Goal: Task Accomplishment & Management: Use online tool/utility

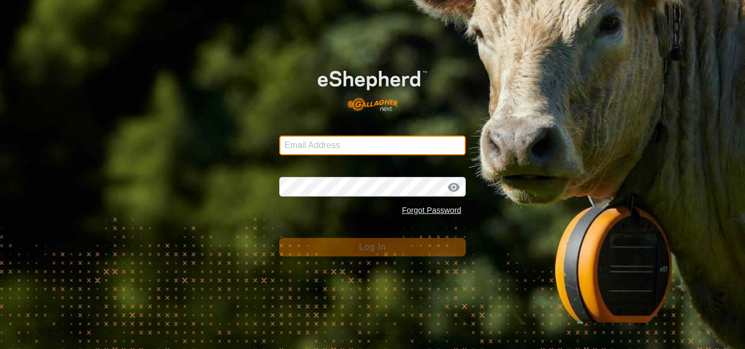
click at [341, 142] on input "Email Address" at bounding box center [372, 146] width 186 height 20
type input "[EMAIL_ADDRESS][DOMAIN_NAME]"
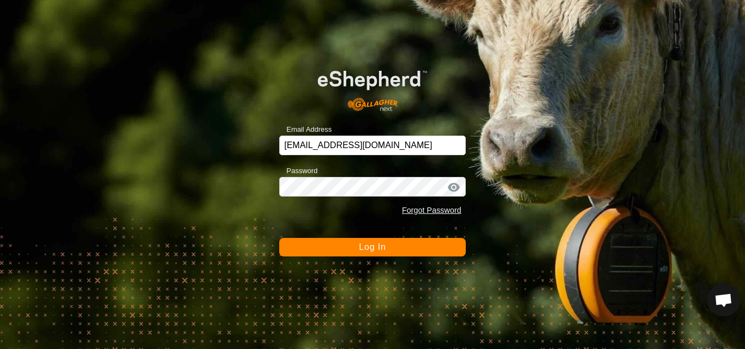
click at [360, 248] on span "Log In" at bounding box center [372, 247] width 27 height 9
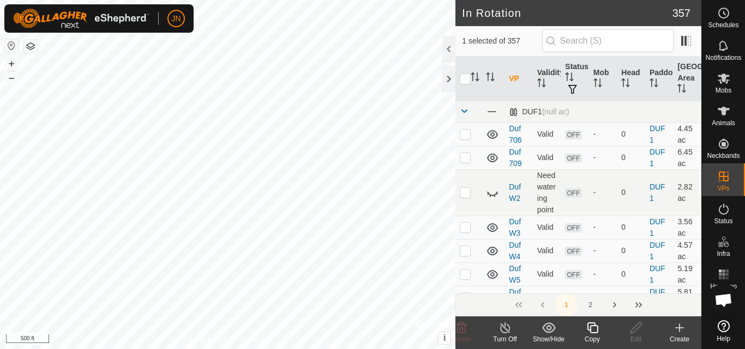
click at [594, 327] on icon at bounding box center [592, 328] width 14 height 13
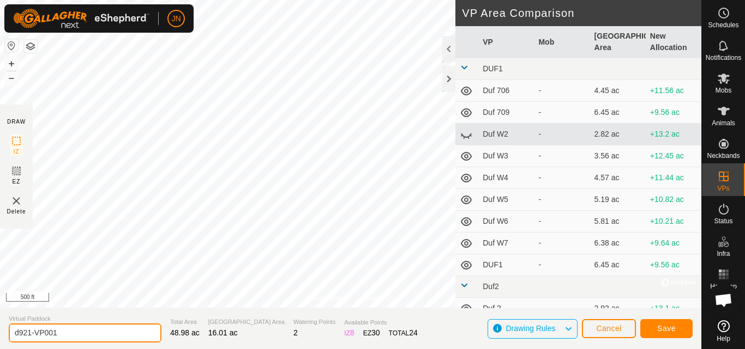
click at [64, 336] on input "d921-VP001" at bounding box center [85, 333] width 153 height 19
type input "d922"
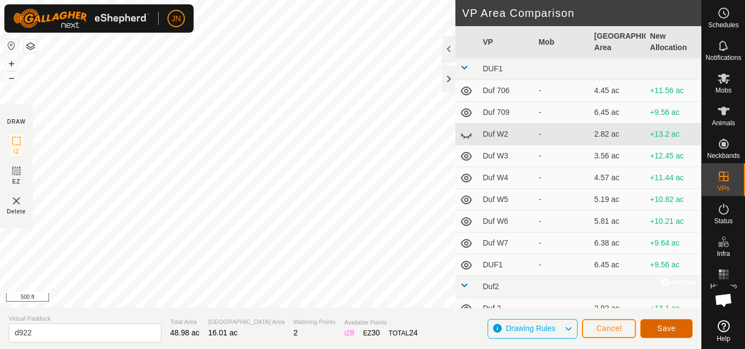
click at [667, 329] on span "Save" at bounding box center [666, 328] width 19 height 9
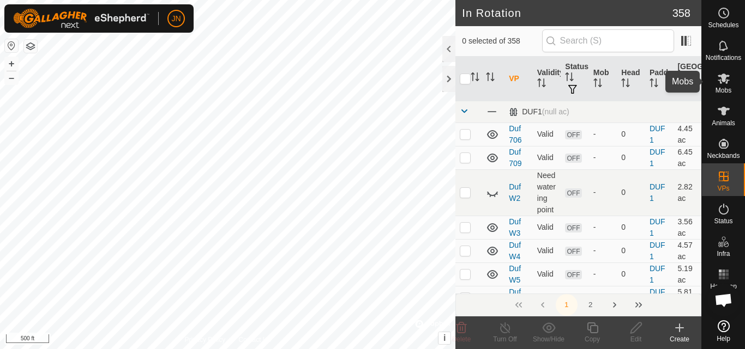
click at [724, 80] on icon at bounding box center [723, 79] width 12 height 10
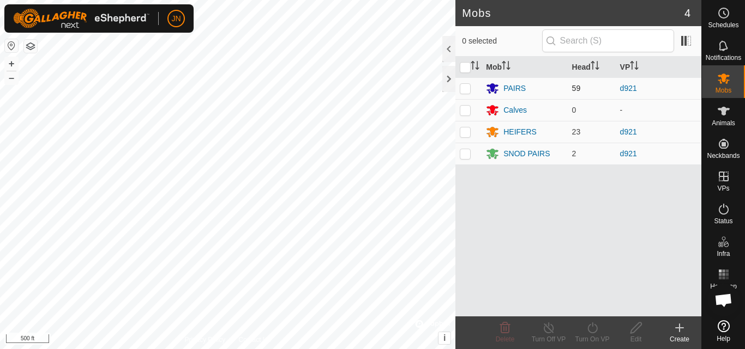
click at [465, 86] on p-checkbox at bounding box center [465, 88] width 11 height 9
checkbox input "true"
click at [462, 131] on p-checkbox at bounding box center [465, 132] width 11 height 9
checkbox input "true"
click at [464, 154] on p-checkbox at bounding box center [465, 153] width 11 height 9
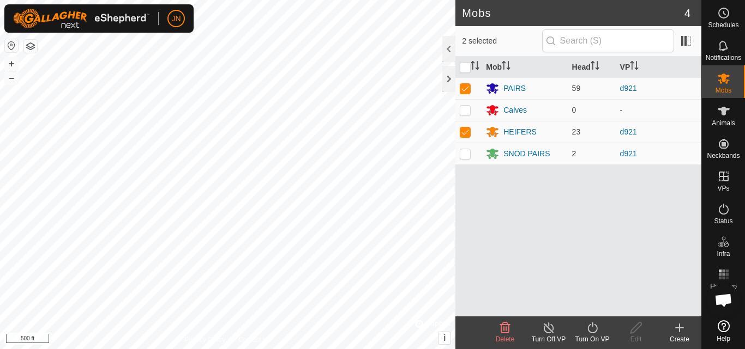
checkbox input "true"
drag, startPoint x: 548, startPoint y: 220, endPoint x: 573, endPoint y: 281, distance: 66.0
click at [573, 281] on div "Mob Head VP PAIRS 59 d921 Calves 0 - HEIFERS 23 d921 SNOD PAIRS 2 d921" at bounding box center [578, 187] width 246 height 260
click at [593, 329] on icon at bounding box center [592, 328] width 14 height 13
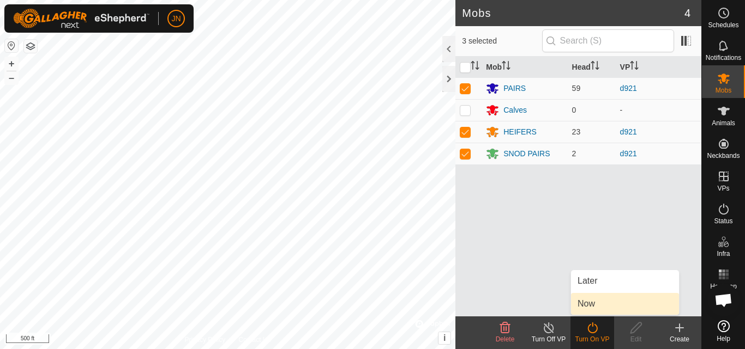
click at [587, 301] on link "Now" at bounding box center [625, 304] width 108 height 22
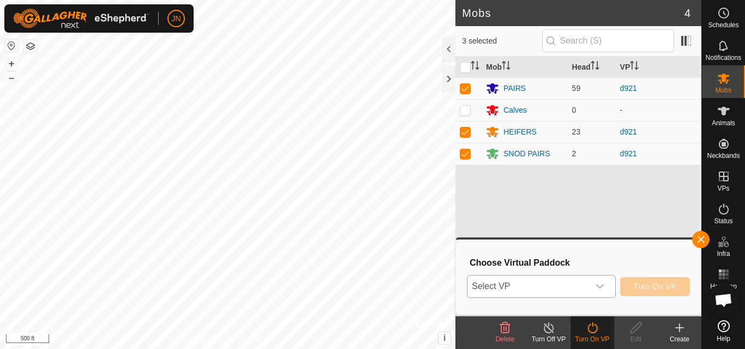
click at [543, 289] on span "Select VP" at bounding box center [527, 287] width 121 height 22
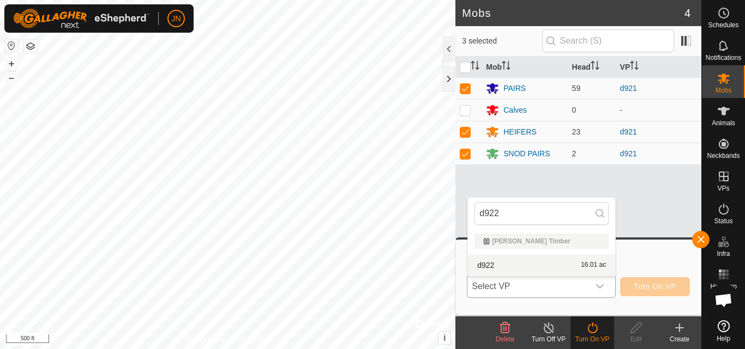
type input "d922"
click at [556, 266] on li "d922 16.01 ac" at bounding box center [541, 266] width 147 height 22
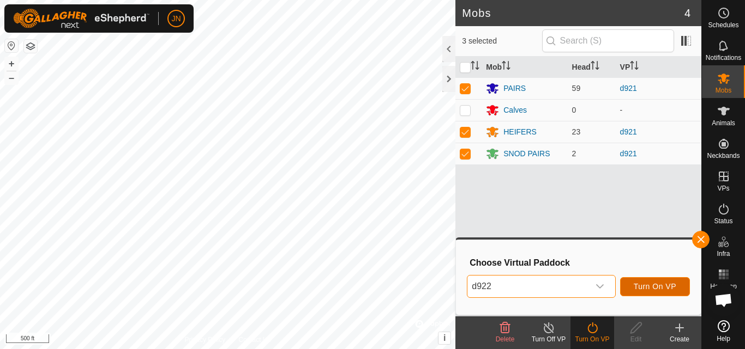
click at [650, 287] on span "Turn On VP" at bounding box center [654, 286] width 43 height 9
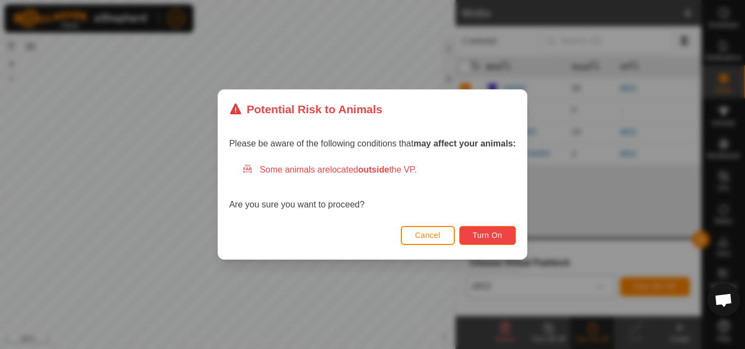
click at [497, 238] on span "Turn On" at bounding box center [487, 235] width 29 height 9
